Goal: Use online tool/utility: Use online tool/utility

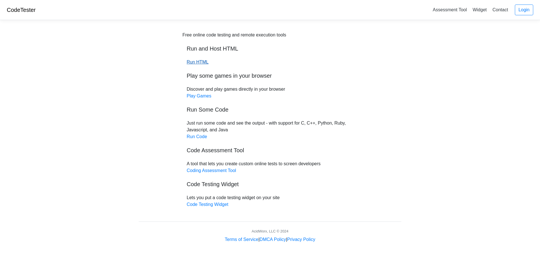
click at [200, 62] on link "Run HTML" at bounding box center [198, 62] width 22 height 5
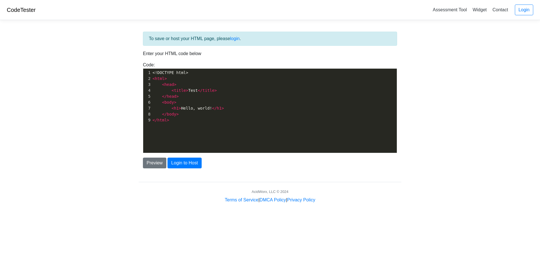
click at [163, 104] on span "<" at bounding box center [163, 102] width 2 height 5
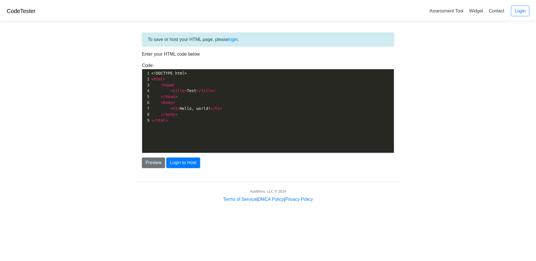
scroll to position [2, 0]
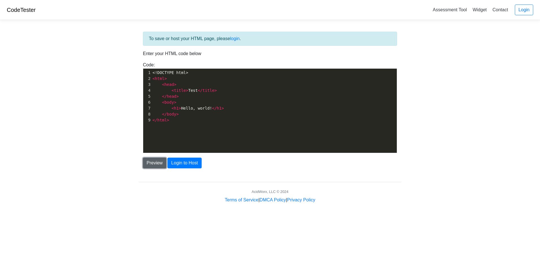
click at [157, 164] on button "Preview" at bounding box center [154, 163] width 23 height 11
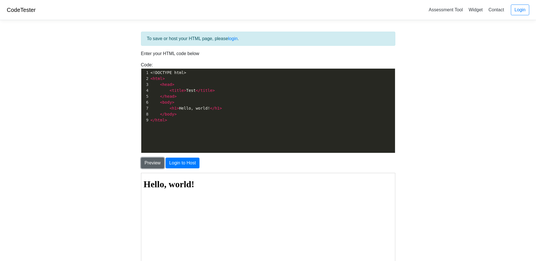
scroll to position [0, 0]
click at [188, 118] on pre "</ html >" at bounding box center [274, 120] width 250 height 6
type textarea "<!DOCTYPE html> <html> <head> <title>Test</title> </head> <body> <h1>Hello, wor…"
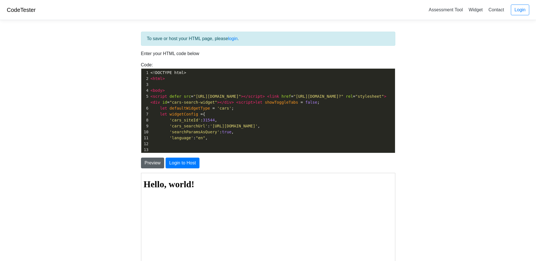
scroll to position [133, 0]
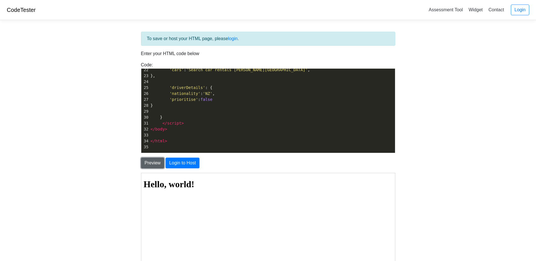
click at [154, 163] on button "Preview" at bounding box center [152, 163] width 23 height 11
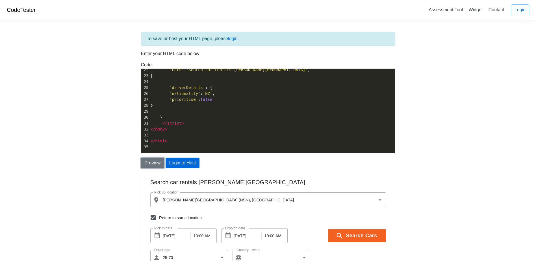
type input "[GEOGRAPHIC_DATA]"
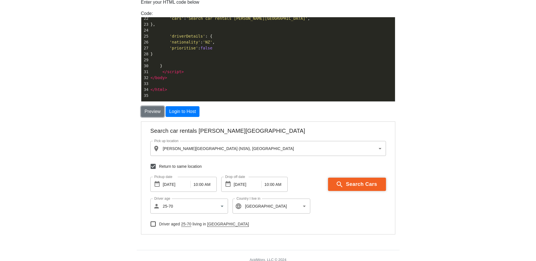
scroll to position [57, 0]
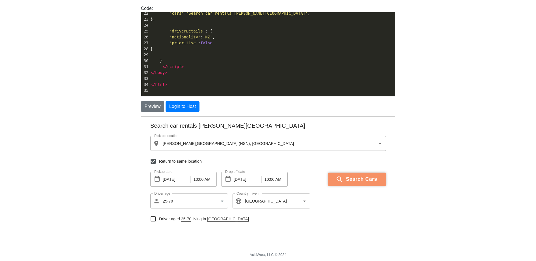
click at [346, 175] on button "Search Cars" at bounding box center [356, 179] width 58 height 14
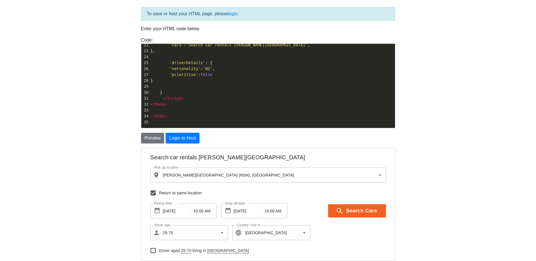
scroll to position [0, 0]
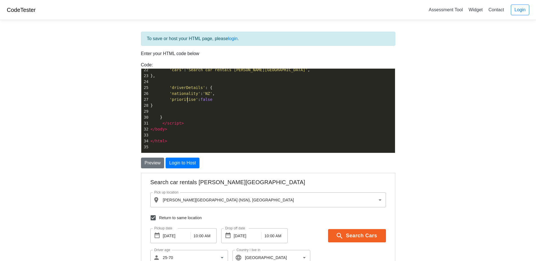
click at [188, 96] on span "'nationality'" at bounding box center [185, 93] width 31 height 5
type textarea "<!DOCTYPE html> <html> <body> <script defer src="[URL][DOMAIN_NAME]"></script> …"
